Goal: Task Accomplishment & Management: Use online tool/utility

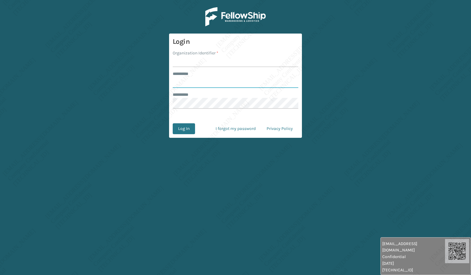
type input "*****"
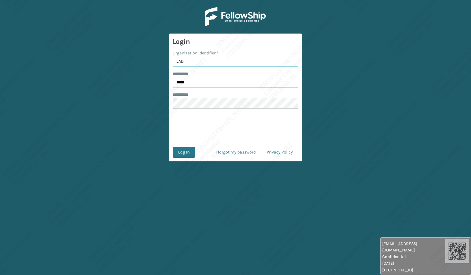
click at [191, 58] on input "LAD" at bounding box center [236, 61] width 126 height 11
type input "[PERSON_NAME]"
click at [179, 154] on button "Log In" at bounding box center [184, 152] width 22 height 11
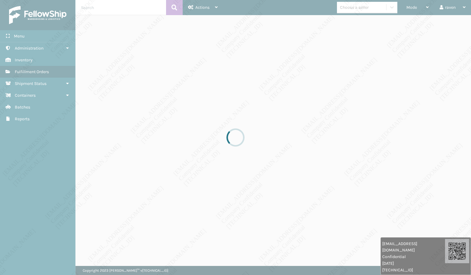
click at [50, 208] on div at bounding box center [235, 137] width 471 height 275
click at [49, 210] on div at bounding box center [235, 137] width 471 height 275
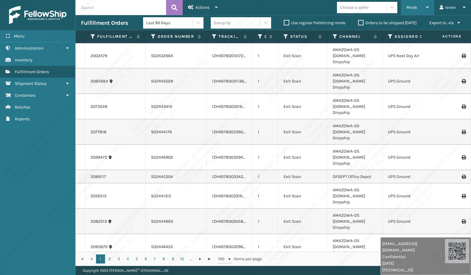
click at [413, 4] on div "Mode" at bounding box center [418, 7] width 22 height 15
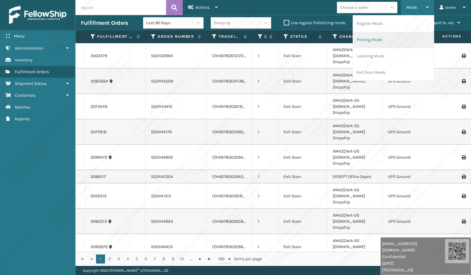
click at [385, 41] on li "Picking Mode" at bounding box center [393, 40] width 81 height 16
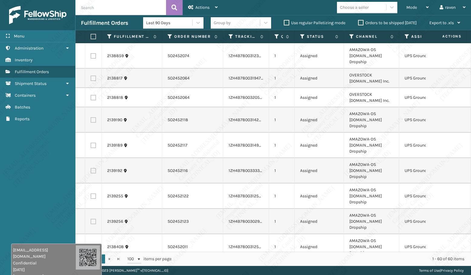
drag, startPoint x: 324, startPoint y: 254, endPoint x: 38, endPoint y: 272, distance: 286.6
click at [38, 272] on div "[EMAIL_ADDRESS][DOMAIN_NAME] Confidential [DATE] [TECHNICAL_ID]" at bounding box center [44, 263] width 63 height 33
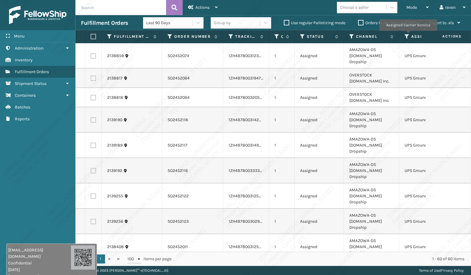
click at [408, 35] on icon at bounding box center [407, 36] width 5 height 5
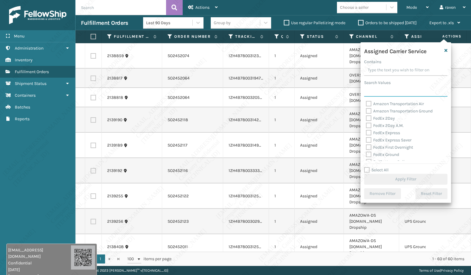
click at [395, 93] on input "Search Values" at bounding box center [405, 91] width 83 height 11
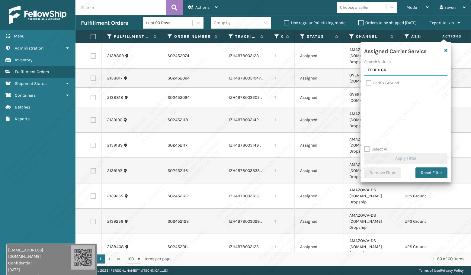
type input "FEDEX GR"
click at [390, 82] on label "FedEx Ground" at bounding box center [382, 82] width 33 height 5
click at [366, 82] on input "FedEx Ground" at bounding box center [366, 81] width 0 height 4
checkbox input "true"
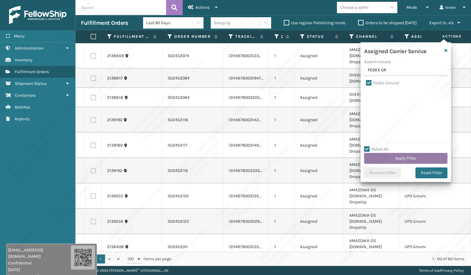
click at [409, 159] on button "Apply Filter" at bounding box center [405, 158] width 83 height 11
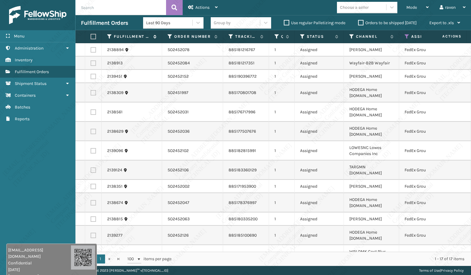
drag, startPoint x: 92, startPoint y: 35, endPoint x: 132, endPoint y: 34, distance: 39.6
click at [93, 35] on label at bounding box center [93, 36] width 4 height 5
click at [91, 35] on input "checkbox" at bounding box center [91, 37] width 0 height 4
checkbox input "true"
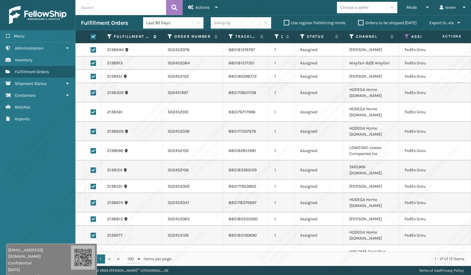
checkbox input "true"
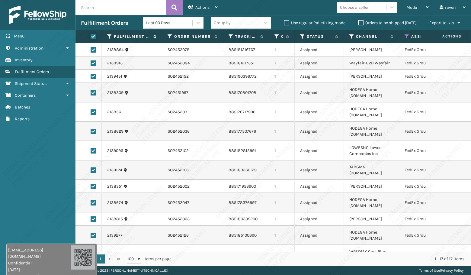
checkbox input "true"
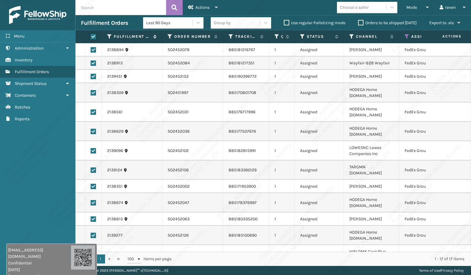
checkbox input "true"
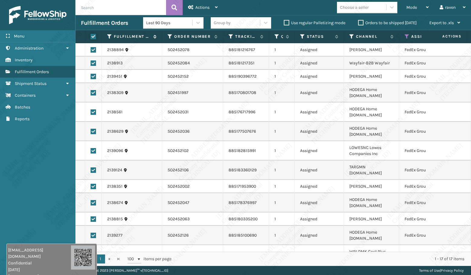
checkbox input "true"
click at [206, 5] on div "Actions" at bounding box center [203, 7] width 30 height 15
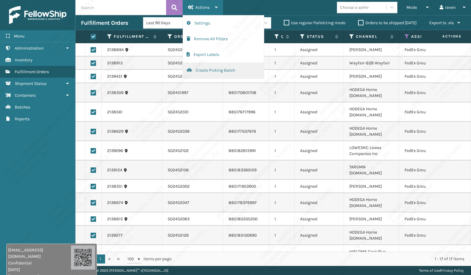
click at [200, 69] on button "Create Picking Batch" at bounding box center [223, 71] width 81 height 16
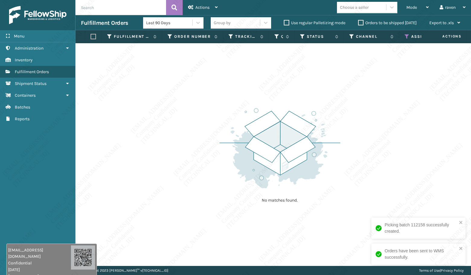
click at [407, 36] on icon at bounding box center [407, 36] width 5 height 5
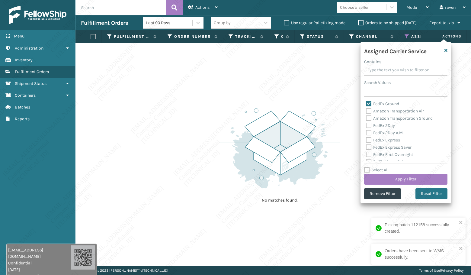
click at [369, 104] on label "FedEx Ground" at bounding box center [382, 103] width 33 height 5
click at [366, 104] on input "FedEx Ground" at bounding box center [366, 102] width 0 height 4
checkbox input "false"
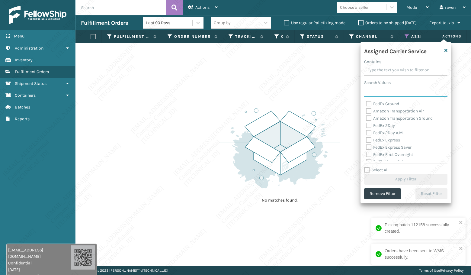
click at [380, 91] on input "Search Values" at bounding box center [405, 91] width 83 height 11
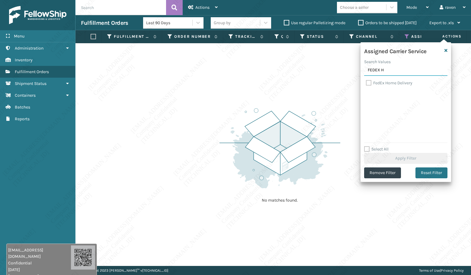
type input "FEDEX H"
click at [380, 82] on label "FedEx Home Delivery" at bounding box center [389, 82] width 47 height 5
click at [366, 82] on input "FedEx Home Delivery" at bounding box center [366, 81] width 0 height 4
checkbox input "true"
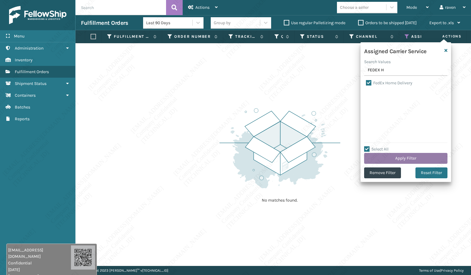
click at [411, 158] on button "Apply Filter" at bounding box center [405, 158] width 83 height 11
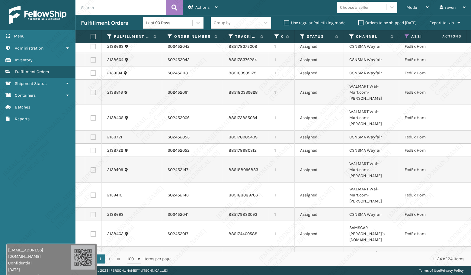
scroll to position [175, 0]
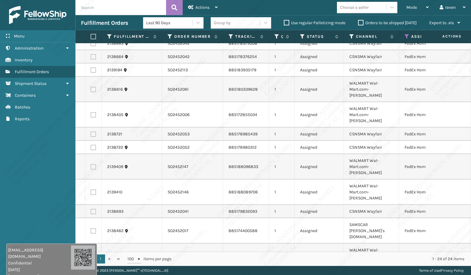
click at [93, 37] on label at bounding box center [93, 36] width 4 height 5
click at [91, 37] on input "checkbox" at bounding box center [91, 37] width 0 height 4
checkbox input "true"
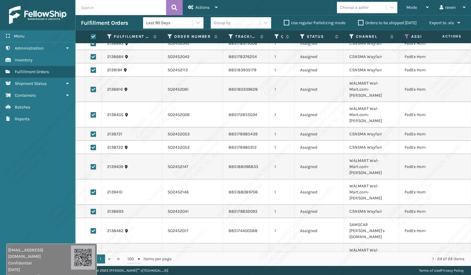
checkbox input "true"
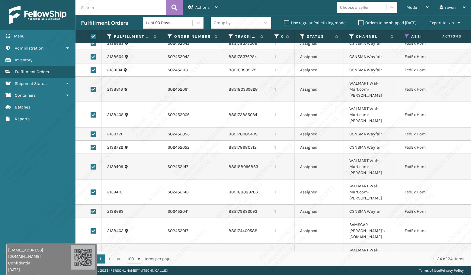
checkbox input "true"
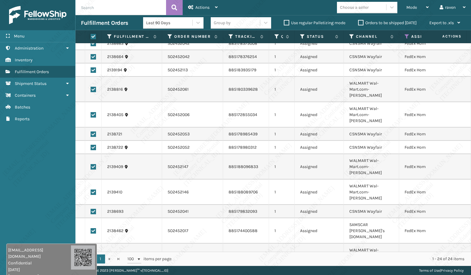
checkbox input "true"
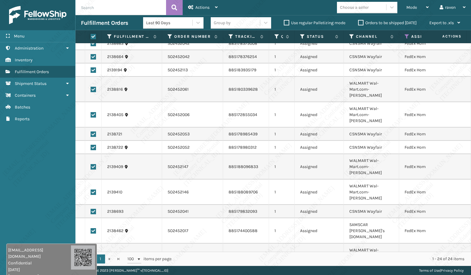
checkbox input "true"
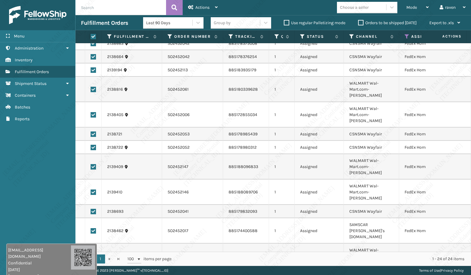
checkbox input "true"
click at [204, 5] on div "Actions" at bounding box center [203, 7] width 30 height 15
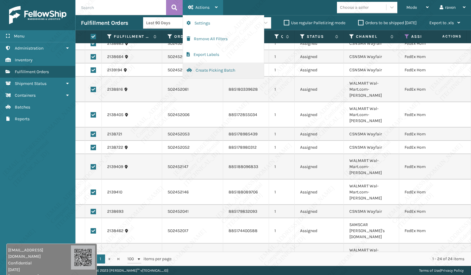
click at [195, 67] on button "Create Picking Batch" at bounding box center [223, 71] width 81 height 16
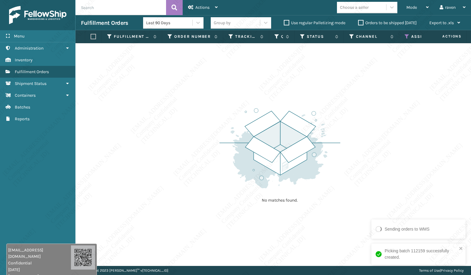
click at [406, 36] on icon at bounding box center [407, 36] width 5 height 5
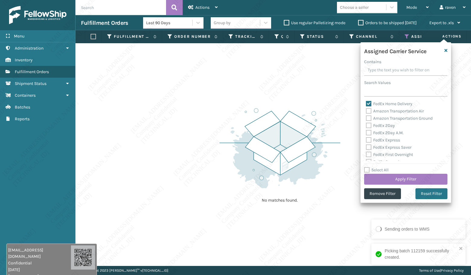
click at [372, 102] on label "FedEx Home Delivery" at bounding box center [389, 103] width 47 height 5
click at [366, 102] on input "FedEx Home Delivery" at bounding box center [366, 102] width 0 height 4
checkbox input "false"
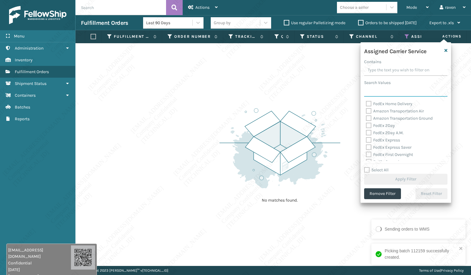
click at [391, 93] on input "Search Values" at bounding box center [405, 91] width 83 height 11
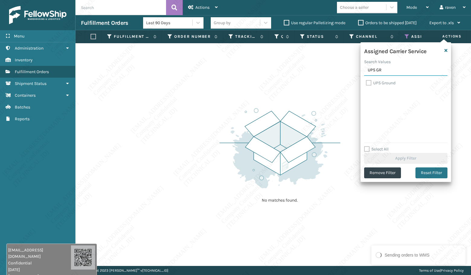
type input "UPS GR"
click at [393, 82] on label "UPS Ground" at bounding box center [381, 82] width 30 height 5
click at [366, 82] on input "UPS Ground" at bounding box center [366, 81] width 0 height 4
checkbox input "true"
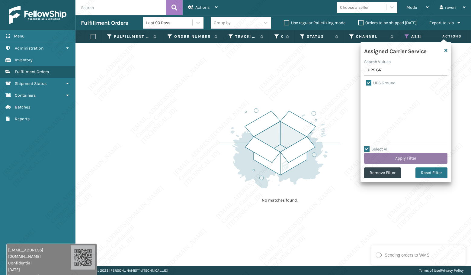
click at [414, 155] on button "Apply Filter" at bounding box center [405, 158] width 83 height 11
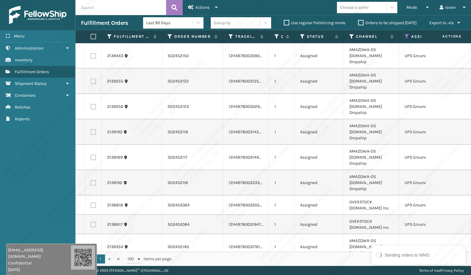
click at [412, 258] on div "Sending orders to WMS" at bounding box center [418, 255] width 89 height 10
drag, startPoint x: 451, startPoint y: 256, endPoint x: 410, endPoint y: 254, distance: 40.5
click at [410, 254] on div "Sending orders to WMS" at bounding box center [418, 255] width 89 height 10
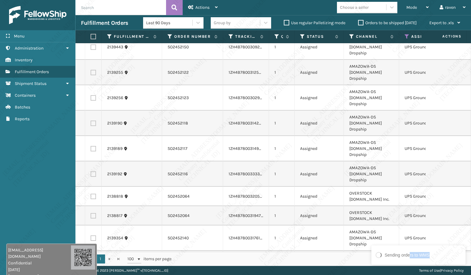
scroll to position [0, 0]
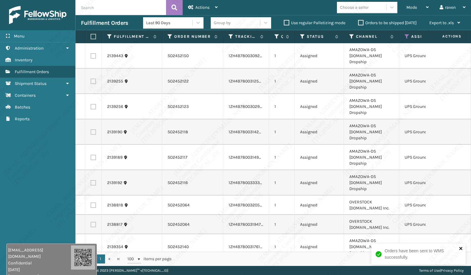
click at [463, 246] on icon "close" at bounding box center [461, 248] width 4 height 5
click at [92, 37] on label at bounding box center [93, 36] width 4 height 5
click at [91, 37] on input "checkbox" at bounding box center [91, 37] width 0 height 4
checkbox input "true"
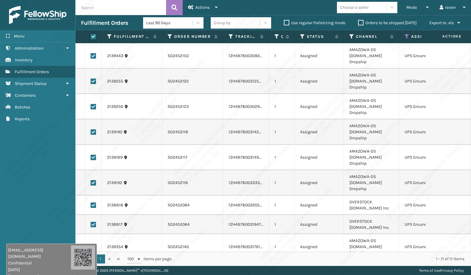
checkbox input "true"
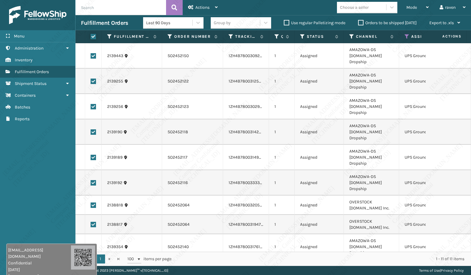
checkbox input "true"
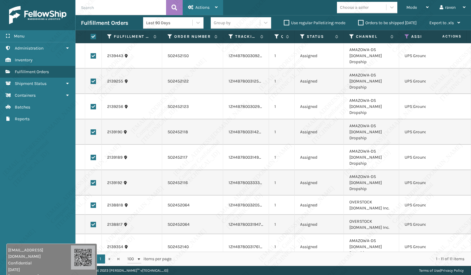
click at [206, 4] on div "Actions" at bounding box center [203, 7] width 30 height 15
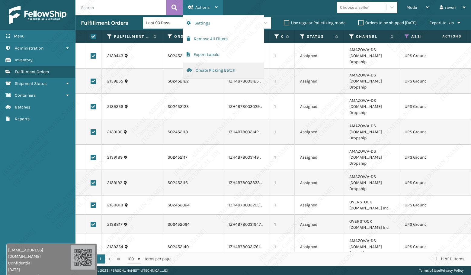
click at [202, 70] on button "Create Picking Batch" at bounding box center [223, 71] width 81 height 16
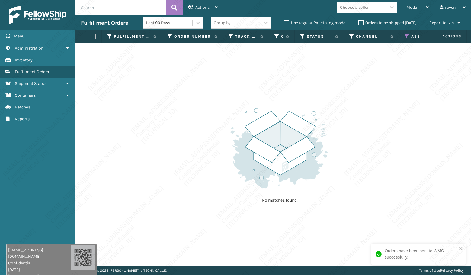
click at [408, 36] on icon at bounding box center [407, 36] width 5 height 5
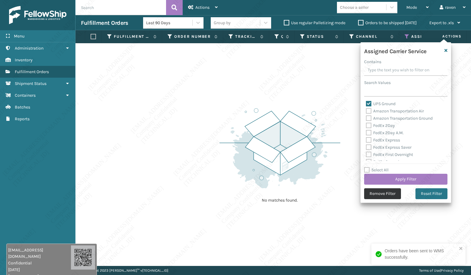
click at [375, 191] on button "Remove Filter" at bounding box center [382, 193] width 37 height 11
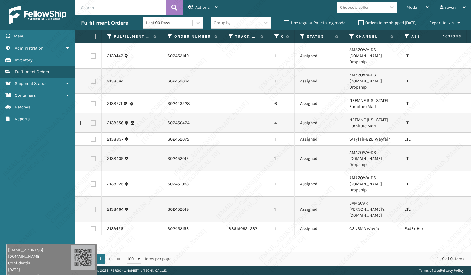
drag, startPoint x: 315, startPoint y: 197, endPoint x: 314, endPoint y: 193, distance: 4.2
click at [315, 222] on td "Assigned" at bounding box center [319, 228] width 49 height 13
click at [93, 226] on label at bounding box center [93, 228] width 5 height 5
click at [91, 226] on input "checkbox" at bounding box center [91, 228] width 0 height 4
checkbox input "true"
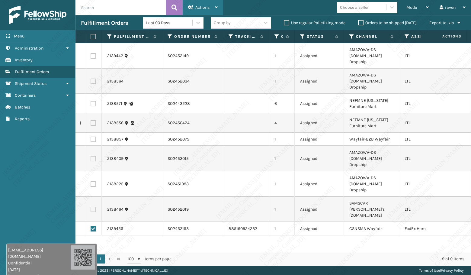
click at [211, 10] on div "Actions" at bounding box center [203, 7] width 30 height 15
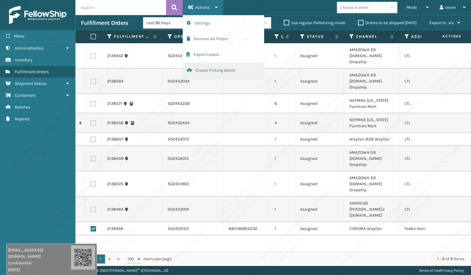
click at [212, 72] on button "Create Picking Batch" at bounding box center [223, 71] width 81 height 16
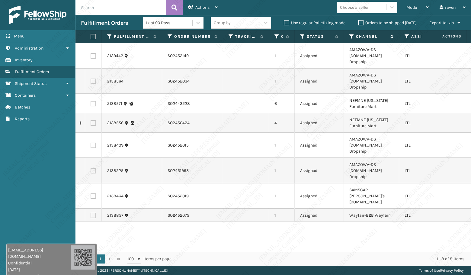
click at [350, 38] on icon at bounding box center [351, 36] width 5 height 5
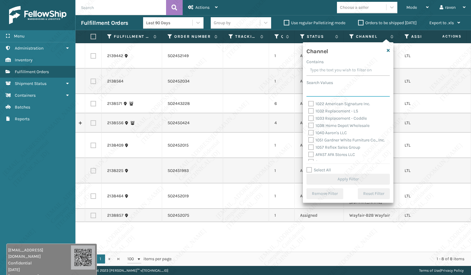
click at [338, 90] on input "Search Values" at bounding box center [348, 91] width 83 height 11
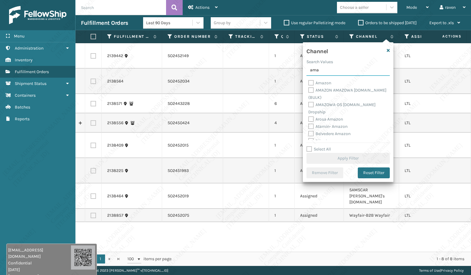
type input "ama"
click at [331, 102] on label "AMAZOWA-DS [DOMAIN_NAME] Dropship" at bounding box center [341, 108] width 67 height 12
click at [309, 102] on input "AMAZOWA-DS [DOMAIN_NAME] Dropship" at bounding box center [308, 103] width 0 height 4
checkbox input "true"
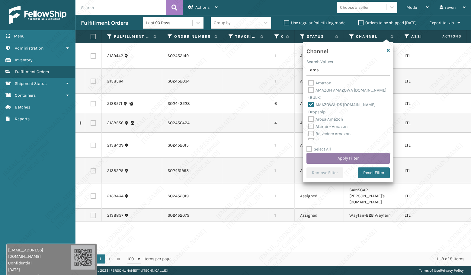
click at [355, 157] on button "Apply Filter" at bounding box center [348, 158] width 83 height 11
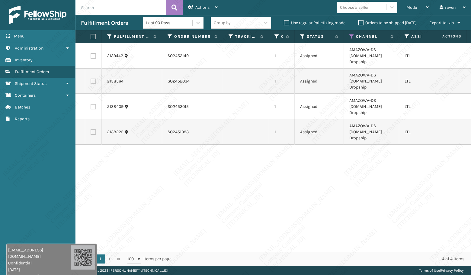
click at [94, 37] on label at bounding box center [93, 36] width 4 height 5
click at [91, 37] on input "checkbox" at bounding box center [91, 37] width 0 height 4
checkbox input "true"
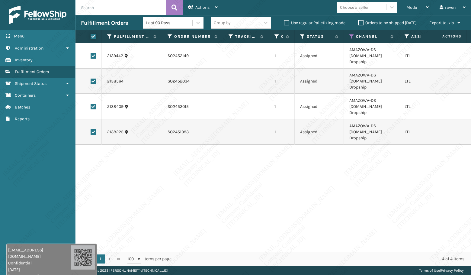
checkbox input "true"
click at [195, 9] on span "Actions" at bounding box center [202, 7] width 14 height 5
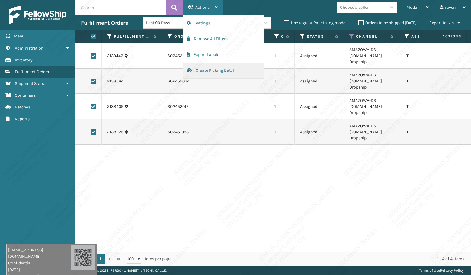
click at [210, 72] on button "Create Picking Batch" at bounding box center [223, 71] width 81 height 16
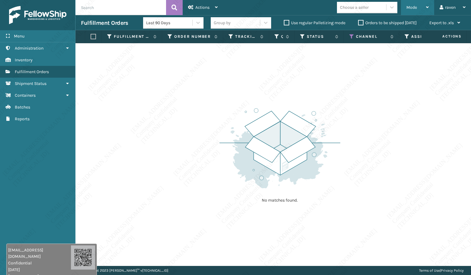
click at [412, 6] on span "Mode" at bounding box center [412, 7] width 11 height 5
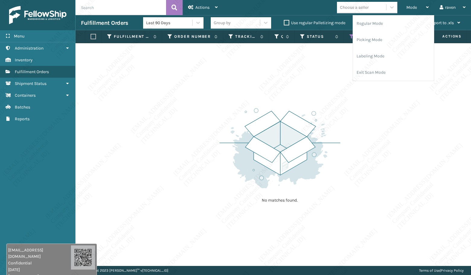
click at [325, 98] on div "No matches found." at bounding box center [274, 154] width 396 height 223
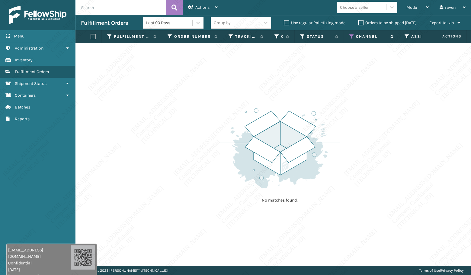
click at [350, 36] on icon at bounding box center [351, 36] width 5 height 5
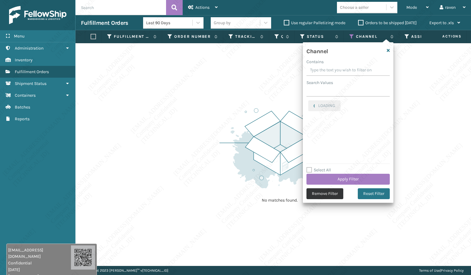
click at [322, 193] on button "Remove Filter" at bounding box center [325, 193] width 37 height 11
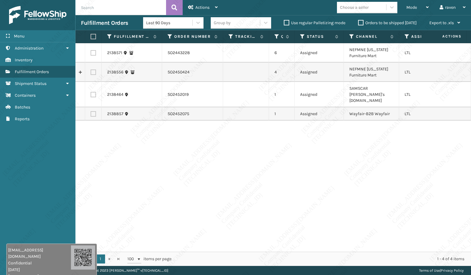
drag, startPoint x: 322, startPoint y: 193, endPoint x: 327, endPoint y: 188, distance: 7.1
click at [327, 188] on div "2138571 SO2443228 6 Assigned NEFMNE [US_STATE] Furniture Mart LTL 2138556 SO245…" at bounding box center [274, 147] width 396 height 208
click at [342, 196] on div "2138571 SO2443228 6 Assigned NEFMNE [US_STATE] Furniture Mart LTL 2138556 SO245…" at bounding box center [274, 147] width 396 height 208
click at [124, 196] on div "2138571 SO2443228 6 Assigned NEFMNE [US_STATE] Furniture Mart LTL 2138556 SO245…" at bounding box center [274, 147] width 396 height 208
click at [130, 198] on div "2138571 SO2443228 6 Assigned NEFMNE [US_STATE] Furniture Mart LTL 2138556 SO245…" at bounding box center [274, 147] width 396 height 208
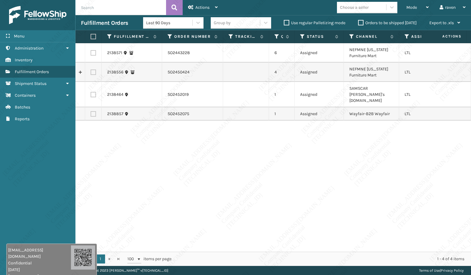
click at [100, 169] on div "2138571 SO2443228 6 Assigned NEFMNE [US_STATE] Furniture Mart LTL 2138556 SO245…" at bounding box center [274, 147] width 396 height 208
click at [111, 175] on div "2138571 SO2443228 6 Assigned NEFMNE [US_STATE] Furniture Mart LTL 2138556 SO245…" at bounding box center [274, 147] width 396 height 208
click at [111, 176] on div "2138571 SO2443228 6 Assigned NEFMNE [US_STATE] Furniture Mart LTL 2138556 SO245…" at bounding box center [274, 147] width 396 height 208
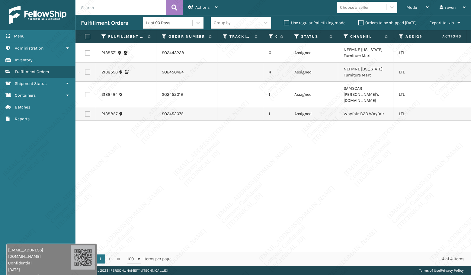
scroll to position [0, 12]
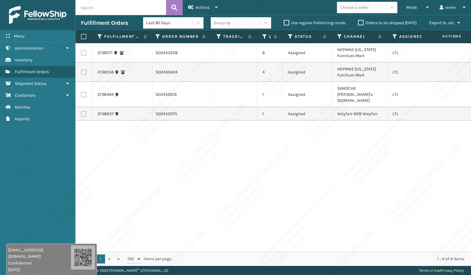
click at [258, 199] on div "2138571 SO2443228 6 Assigned NEFMNE [US_STATE] Furniture Mart LTL 2138556 SO245…" at bounding box center [274, 147] width 396 height 208
click at [293, 202] on div "2138571 SO2443228 6 Assigned NEFMNE [US_STATE] Furniture Mart LTL 2138556 SO245…" at bounding box center [274, 147] width 396 height 208
click at [85, 111] on label at bounding box center [83, 113] width 5 height 5
click at [81, 111] on input "checkbox" at bounding box center [81, 113] width 0 height 4
checkbox input "true"
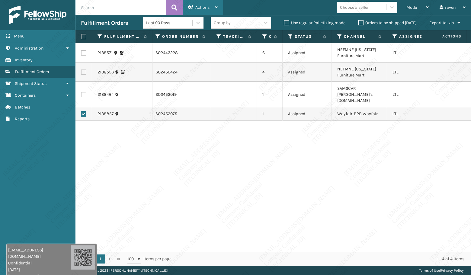
click at [197, 9] on span "Actions" at bounding box center [202, 7] width 14 height 5
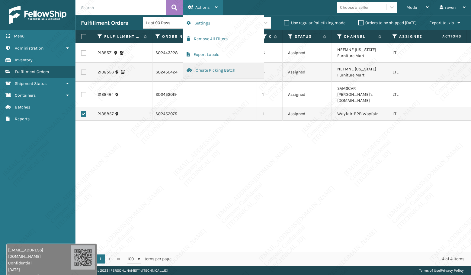
click at [215, 73] on button "Create Picking Batch" at bounding box center [223, 71] width 81 height 16
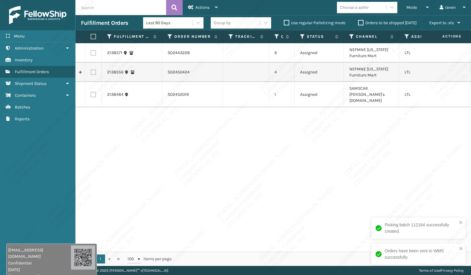
click at [375, 188] on div "2138571 SO2443228 6 Assigned NEFMNE [US_STATE] Furniture Mart LTL 2138556 SO245…" at bounding box center [274, 147] width 396 height 208
drag, startPoint x: 369, startPoint y: 88, endPoint x: 372, endPoint y: 96, distance: 8.2
click at [372, 96] on td "SAMSCAR [PERSON_NAME]'s [DOMAIN_NAME]" at bounding box center [371, 94] width 55 height 25
copy td "[PERSON_NAME]'s [DOMAIN_NAME]"
click at [94, 93] on label at bounding box center [93, 94] width 5 height 5
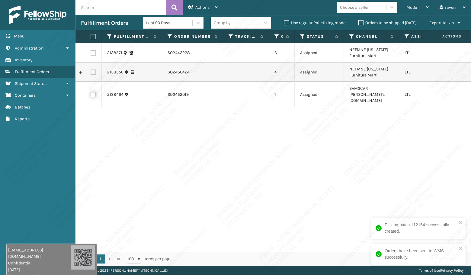
click at [91, 93] on input "checkbox" at bounding box center [91, 94] width 0 height 4
checkbox input "true"
click at [195, 4] on div "Actions" at bounding box center [203, 7] width 30 height 15
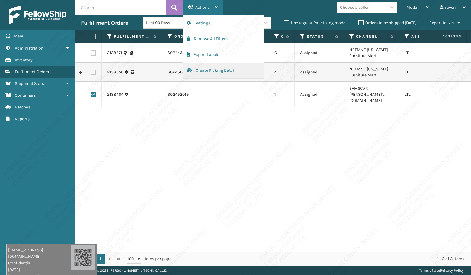
click at [222, 71] on button "Create Picking Batch" at bounding box center [223, 71] width 81 height 16
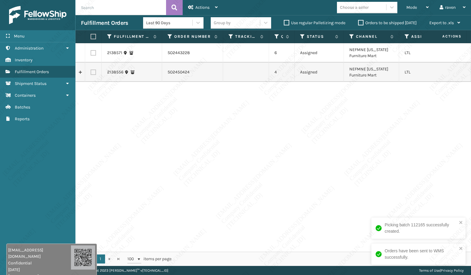
click at [91, 36] on label at bounding box center [93, 36] width 4 height 5
click at [91, 36] on input "checkbox" at bounding box center [91, 37] width 0 height 4
checkbox input "true"
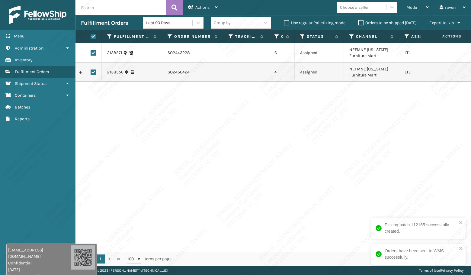
click at [174, 116] on div "2138571 SO2443228 6 Assigned NEFMNE [US_STATE] Furniture Mart LTL 2138556 SO245…" at bounding box center [274, 147] width 396 height 208
copy td "SO2443228"
drag, startPoint x: 195, startPoint y: 55, endPoint x: 165, endPoint y: 53, distance: 30.3
click at [165, 53] on td "SO2443228" at bounding box center [192, 52] width 61 height 19
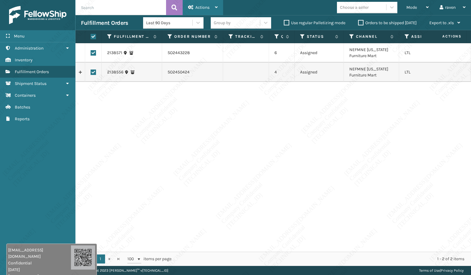
click at [210, 9] on span "Actions" at bounding box center [202, 7] width 14 height 5
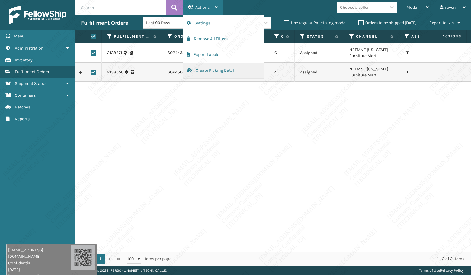
click at [203, 70] on button "Create Picking Batch" at bounding box center [223, 71] width 81 height 16
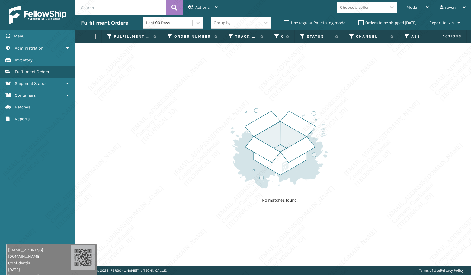
click at [199, 158] on div "No matches found." at bounding box center [274, 154] width 396 height 223
click at [176, 105] on div "No matches found." at bounding box center [274, 154] width 396 height 223
click at [253, 141] on img at bounding box center [280, 148] width 121 height 84
click at [251, 136] on img at bounding box center [280, 148] width 121 height 84
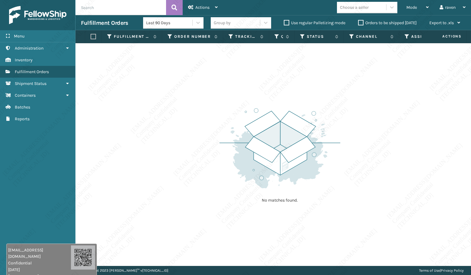
click at [261, 90] on div "No matches found." at bounding box center [274, 154] width 396 height 223
click at [416, 7] on span "Mode" at bounding box center [412, 7] width 11 height 5
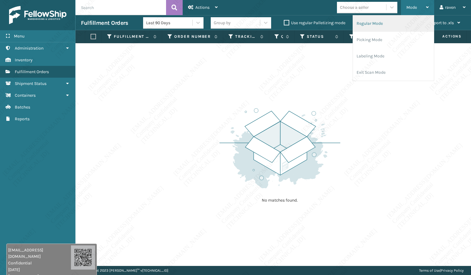
click at [393, 23] on li "Regular Mode" at bounding box center [393, 23] width 81 height 16
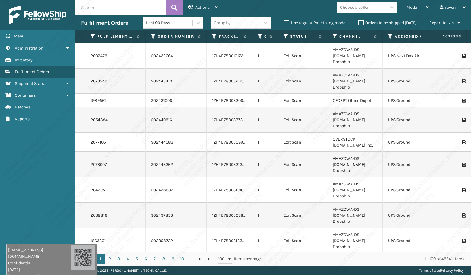
click at [109, 7] on input "text" at bounding box center [121, 7] width 91 height 15
paste input "SO2428141"
type input "SO2428141"
click at [172, 3] on icon at bounding box center [175, 7] width 6 height 9
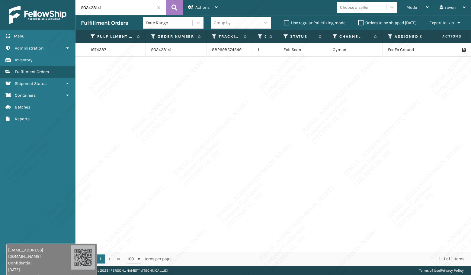
click at [159, 49] on td "SO2428141" at bounding box center [176, 49] width 61 height 13
click at [100, 49] on link "1974387" at bounding box center [99, 50] width 16 height 6
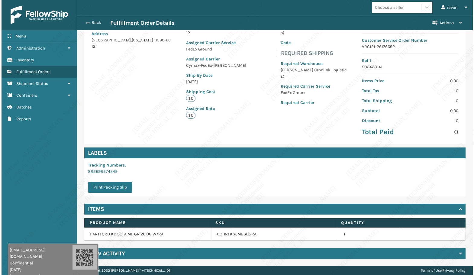
scroll to position [67, 0]
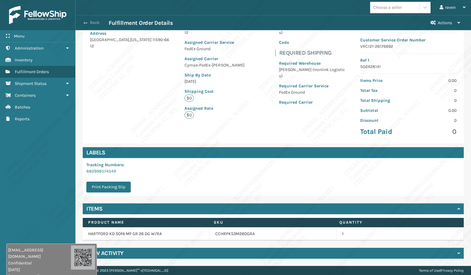
click at [89, 22] on button "Back" at bounding box center [95, 22] width 28 height 5
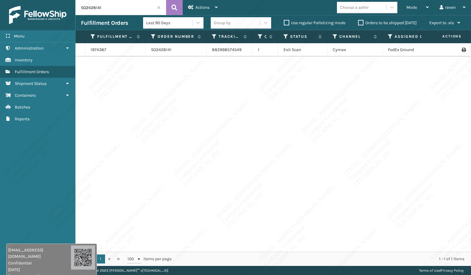
click at [160, 6] on span at bounding box center [159, 8] width 4 height 4
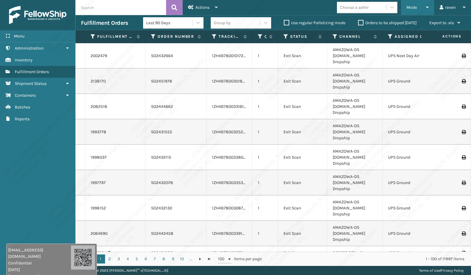
click at [413, 8] on span "Mode" at bounding box center [412, 7] width 11 height 5
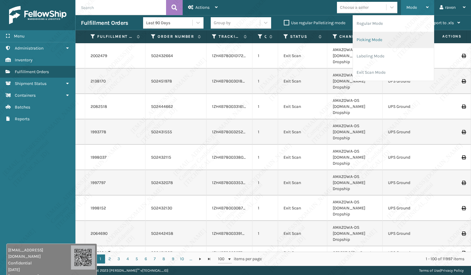
click at [378, 40] on li "Picking Mode" at bounding box center [393, 40] width 81 height 16
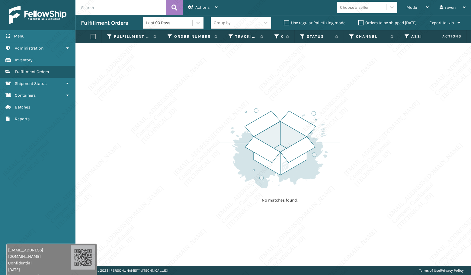
click at [218, 123] on div "No matches found." at bounding box center [274, 154] width 396 height 223
click at [224, 122] on img at bounding box center [280, 148] width 121 height 84
drag, startPoint x: 394, startPoint y: 132, endPoint x: 396, endPoint y: 127, distance: 5.3
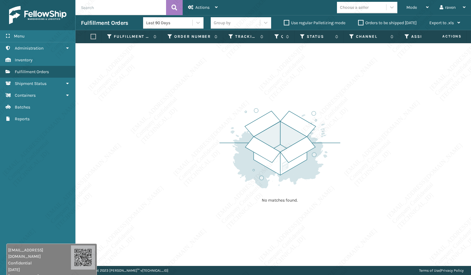
click at [395, 130] on div "No matches found." at bounding box center [274, 154] width 396 height 223
click at [415, 139] on div "No matches found." at bounding box center [274, 154] width 396 height 223
click at [410, 8] on span "Mode" at bounding box center [412, 7] width 11 height 5
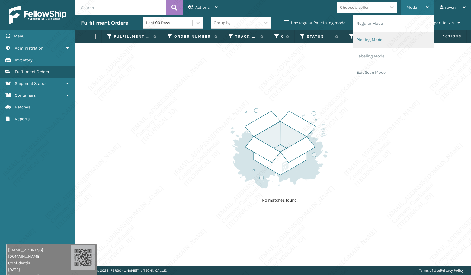
click at [392, 38] on li "Picking Mode" at bounding box center [393, 40] width 81 height 16
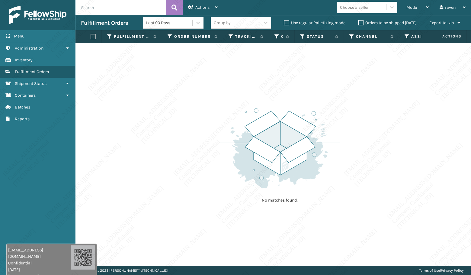
click at [347, 165] on div "No matches found." at bounding box center [274, 154] width 396 height 223
click at [420, 3] on div "Mode" at bounding box center [418, 7] width 22 height 15
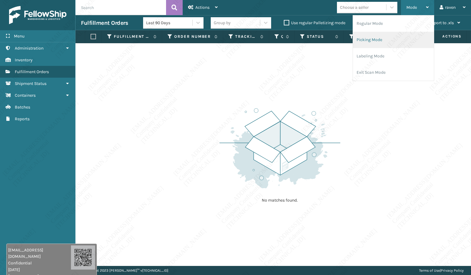
click at [387, 38] on li "Picking Mode" at bounding box center [393, 40] width 81 height 16
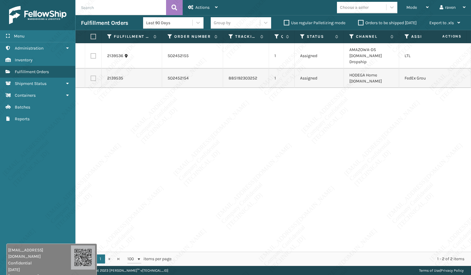
click at [92, 76] on label at bounding box center [93, 78] width 5 height 5
click at [91, 76] on input "checkbox" at bounding box center [91, 78] width 0 height 4
checkbox input "true"
click at [215, 5] on div "Actions" at bounding box center [203, 7] width 30 height 15
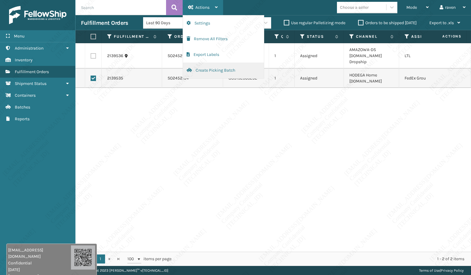
click at [203, 71] on button "Create Picking Batch" at bounding box center [223, 71] width 81 height 16
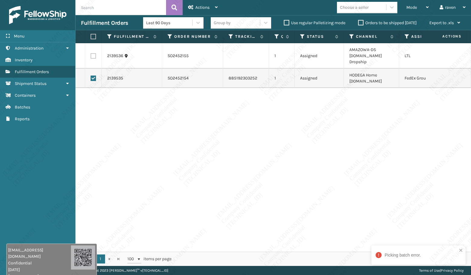
click at [378, 128] on div "2139536 SO2452155 1 Assigned AMAZOWA-DS [DOMAIN_NAME] Dropship LTL 2139535 SO24…" at bounding box center [274, 147] width 396 height 208
click at [214, 8] on div "Actions" at bounding box center [203, 7] width 30 height 15
click at [413, 10] on div "Mode" at bounding box center [418, 7] width 22 height 15
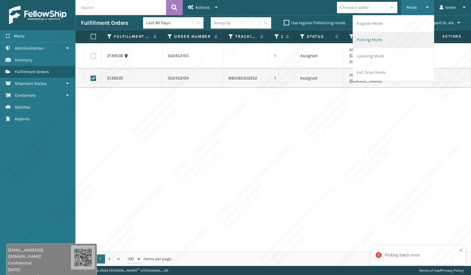
click at [390, 39] on li "Picking Mode" at bounding box center [393, 40] width 81 height 16
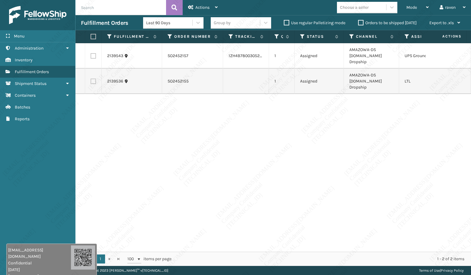
click at [94, 53] on label at bounding box center [93, 55] width 5 height 5
click at [91, 53] on input "checkbox" at bounding box center [91, 55] width 0 height 4
checkbox input "true"
drag, startPoint x: 199, startPoint y: 6, endPoint x: 206, endPoint y: 16, distance: 11.7
click at [199, 6] on span "Actions" at bounding box center [202, 7] width 14 height 5
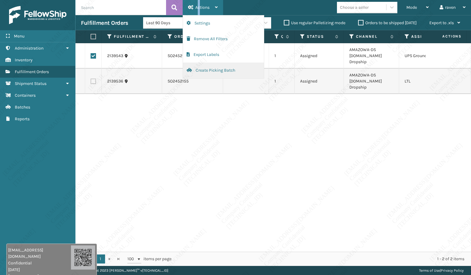
click at [216, 69] on button "Create Picking Batch" at bounding box center [223, 71] width 81 height 16
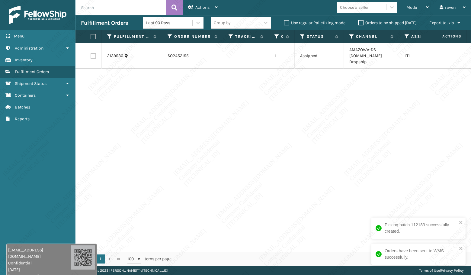
click at [93, 38] on label at bounding box center [93, 36] width 4 height 5
click at [91, 38] on input "checkbox" at bounding box center [91, 37] width 0 height 4
checkbox input "true"
click at [202, 8] on span "Actions" at bounding box center [202, 7] width 14 height 5
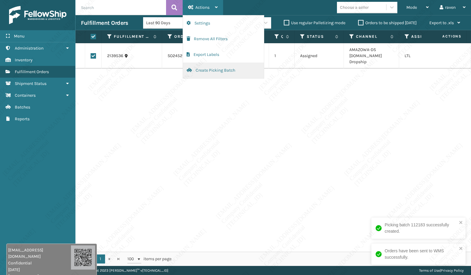
click at [206, 72] on button "Create Picking Batch" at bounding box center [223, 71] width 81 height 16
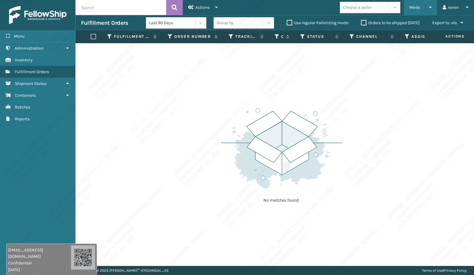
click at [414, 5] on span "Mode" at bounding box center [414, 7] width 11 height 5
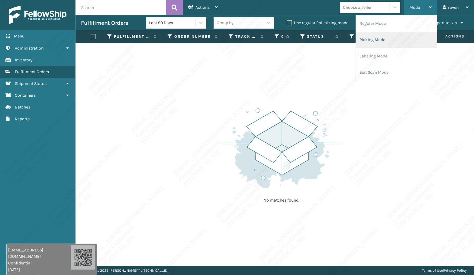
click at [385, 37] on li "Picking Mode" at bounding box center [396, 40] width 81 height 16
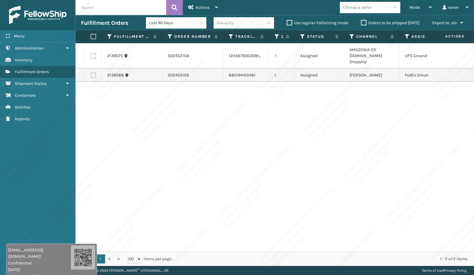
click at [92, 72] on label at bounding box center [93, 74] width 5 height 5
click at [91, 72] on input "checkbox" at bounding box center [91, 74] width 0 height 4
checkbox input "true"
click at [197, 5] on span "Actions" at bounding box center [202, 7] width 14 height 5
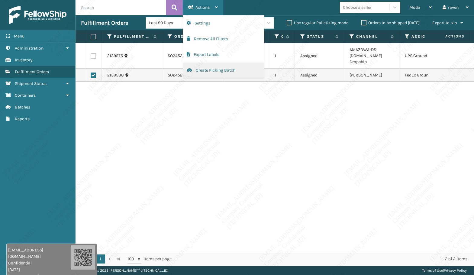
click at [196, 70] on button "Create Picking Batch" at bounding box center [223, 71] width 81 height 16
